Goal: Transaction & Acquisition: Subscribe to service/newsletter

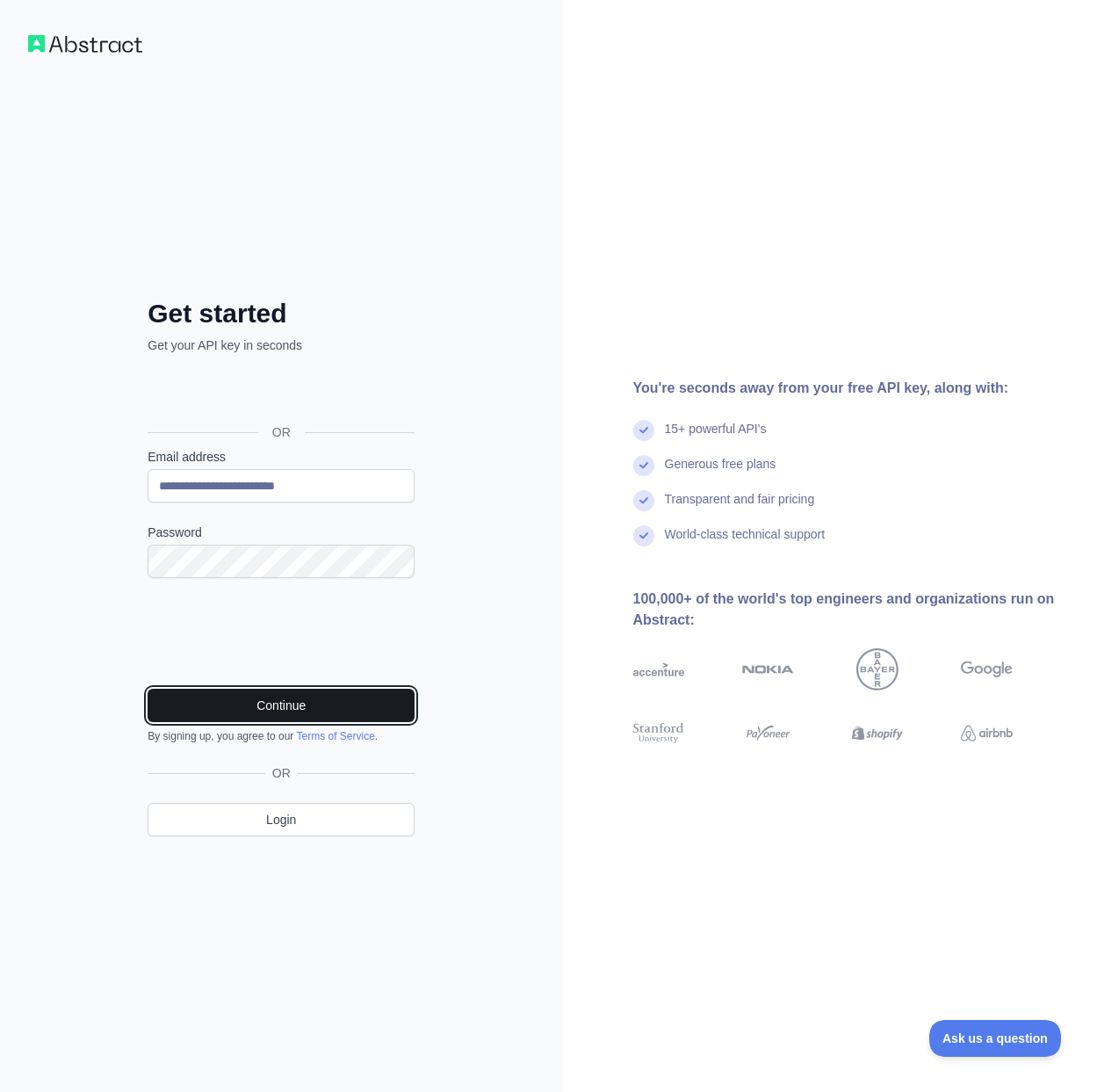
click at [283, 701] on button "Continue" at bounding box center [281, 705] width 268 height 34
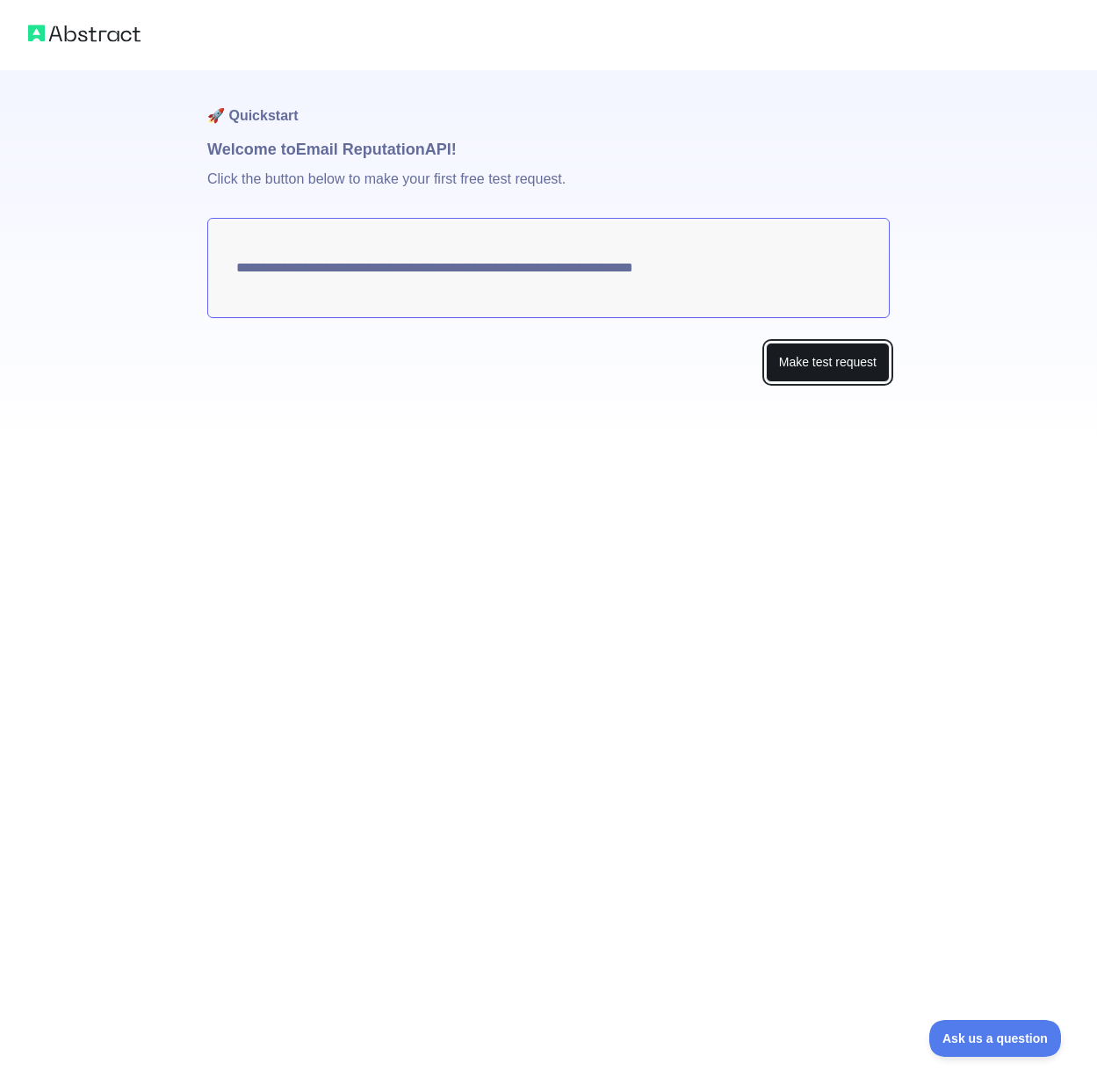
click at [768, 378] on button "Make test request" at bounding box center [828, 362] width 124 height 39
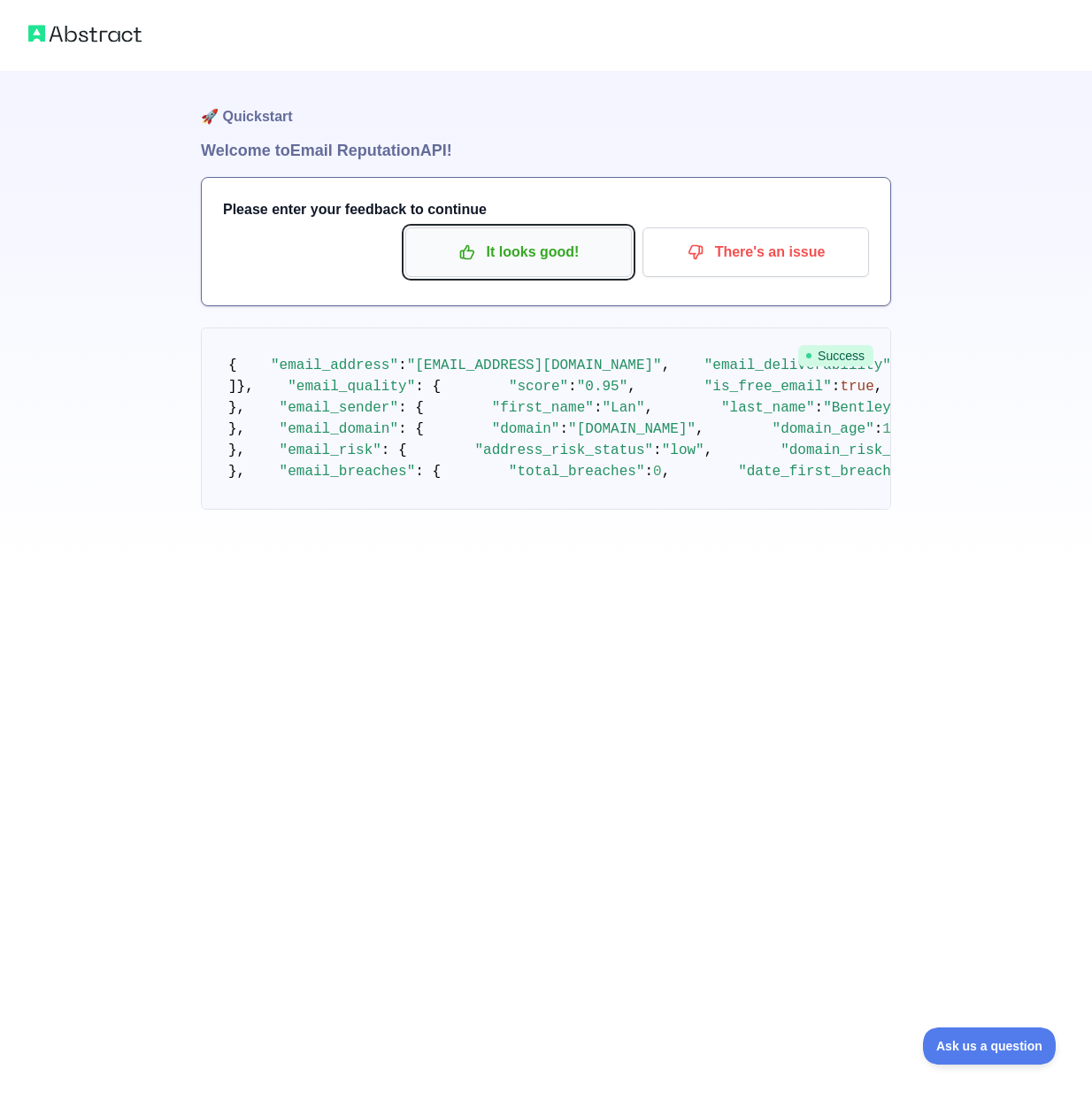
click at [571, 240] on p "It looks good!" at bounding box center [518, 252] width 200 height 30
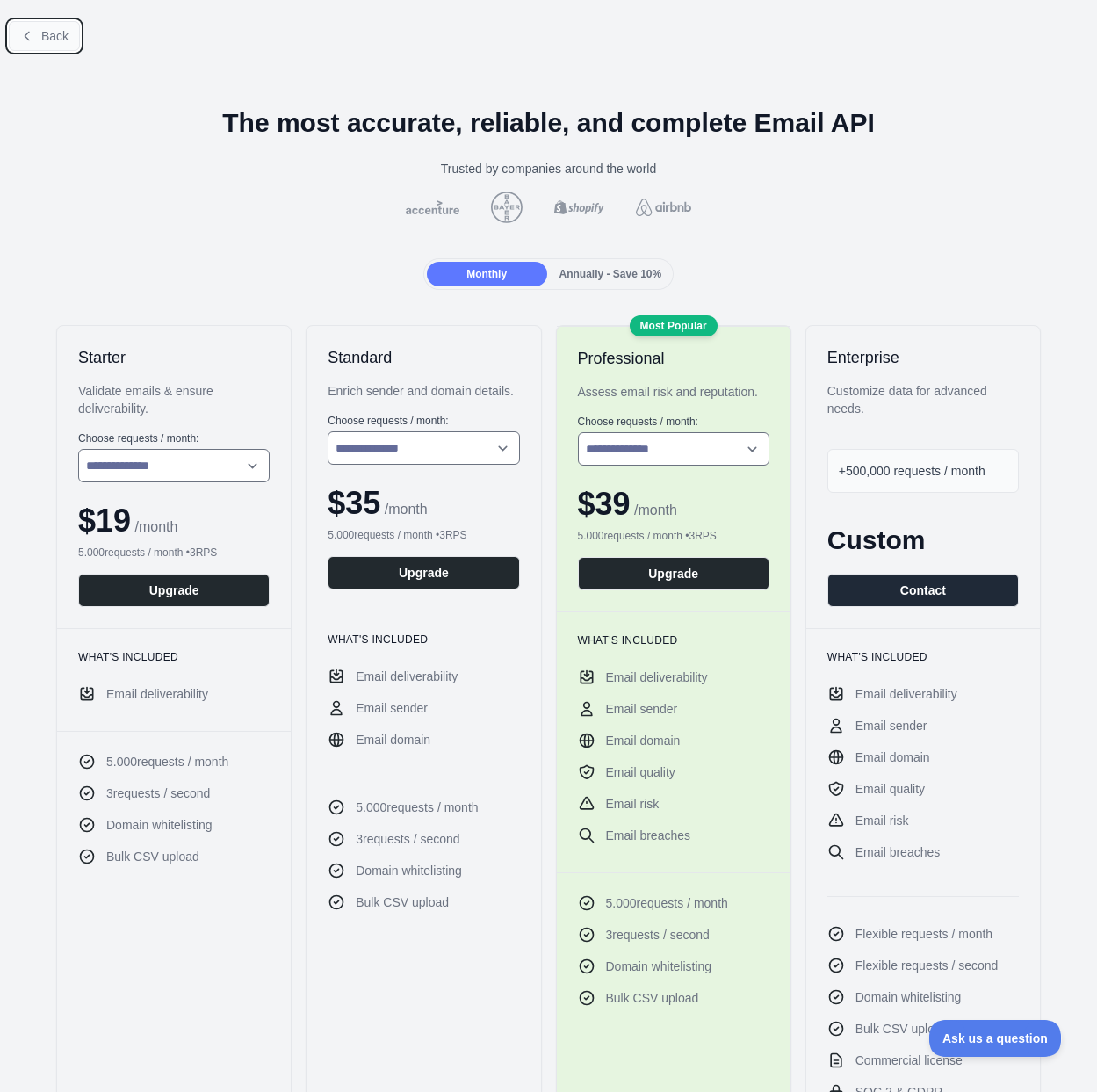
click at [60, 40] on span "Back" at bounding box center [55, 36] width 27 height 14
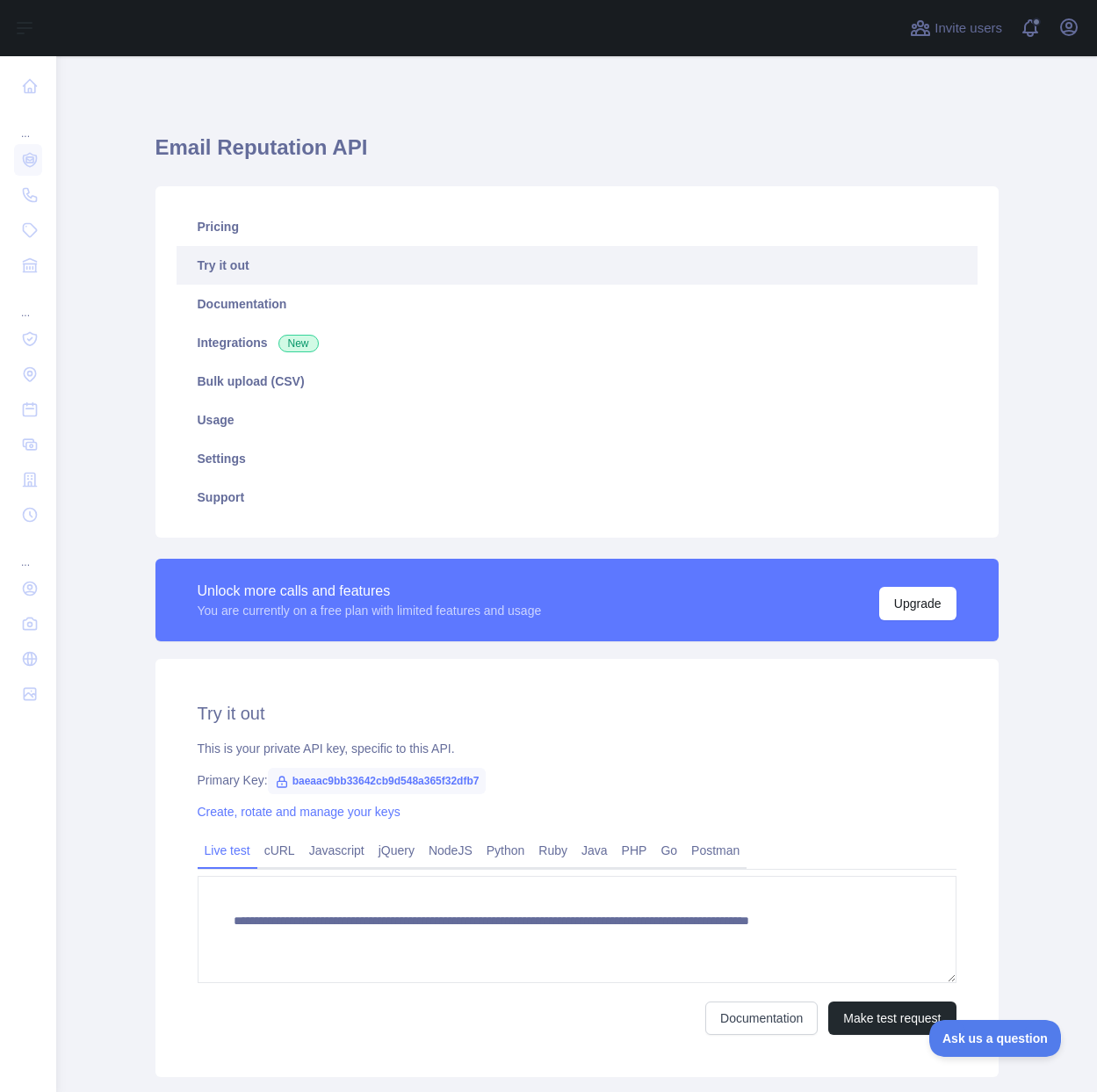
click at [362, 784] on span "baeaac9bb33642cb9d548a365f32dfb7" at bounding box center [376, 780] width 218 height 26
copy span "baeaac9bb33642cb9d548a365f32dfb7"
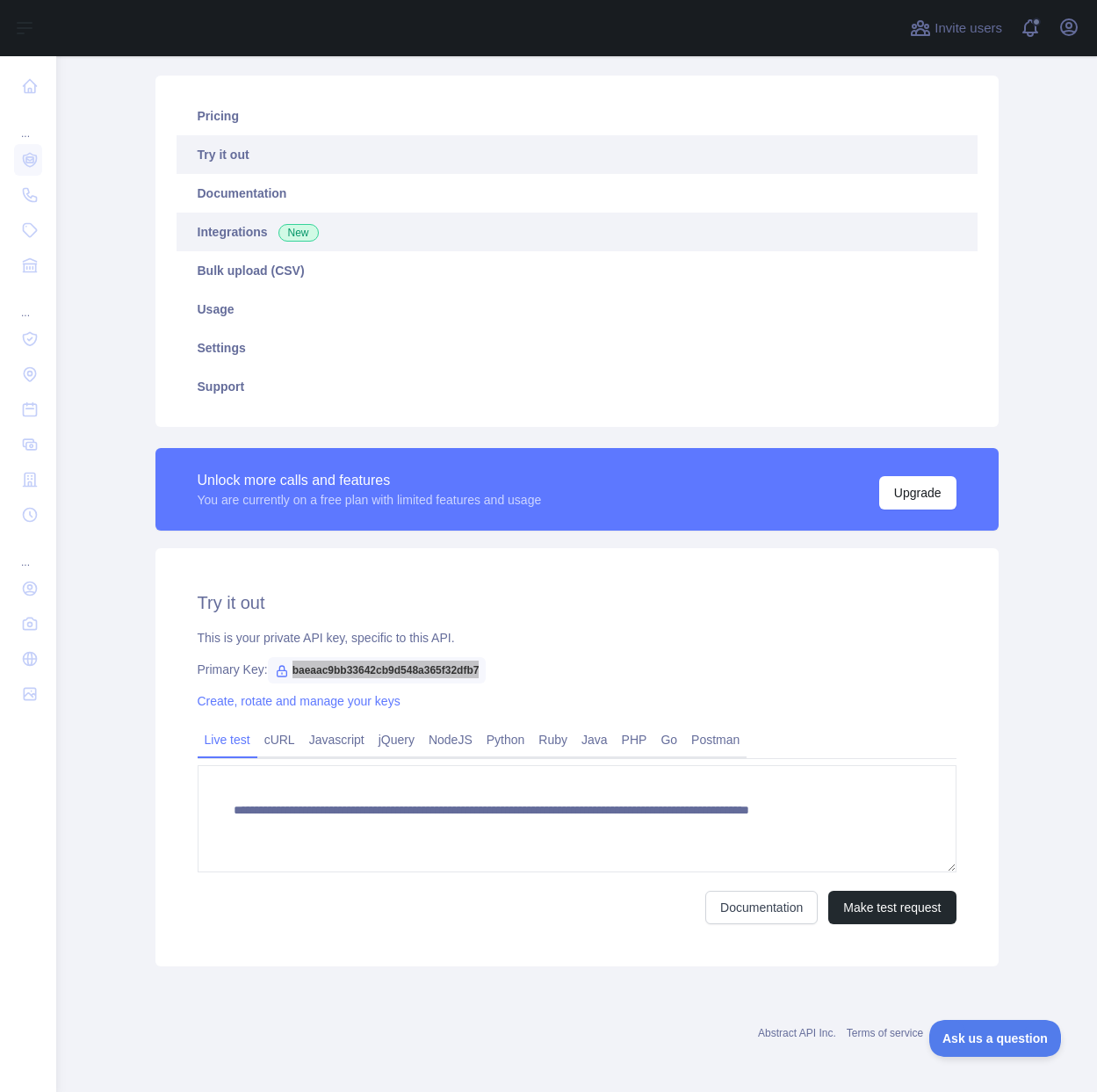
scroll to position [115, 0]
